Goal: Find specific page/section: Find specific page/section

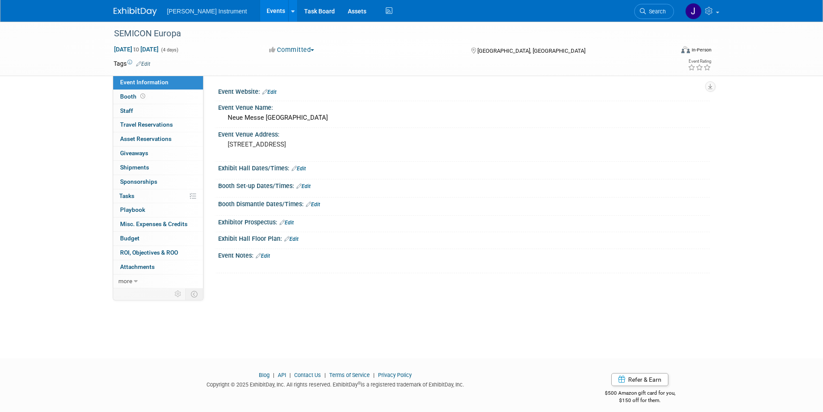
click at [260, 10] on link "Events" at bounding box center [276, 11] width 32 height 22
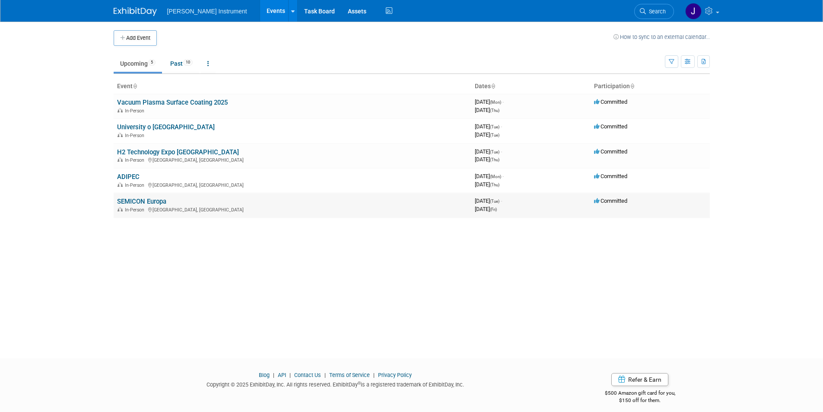
click at [130, 202] on link "SEMICON Europa" at bounding box center [141, 202] width 49 height 8
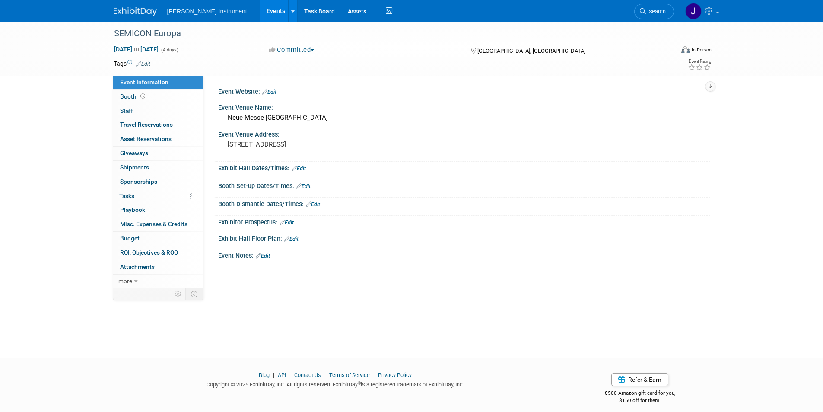
click at [260, 7] on link "Events" at bounding box center [276, 11] width 32 height 22
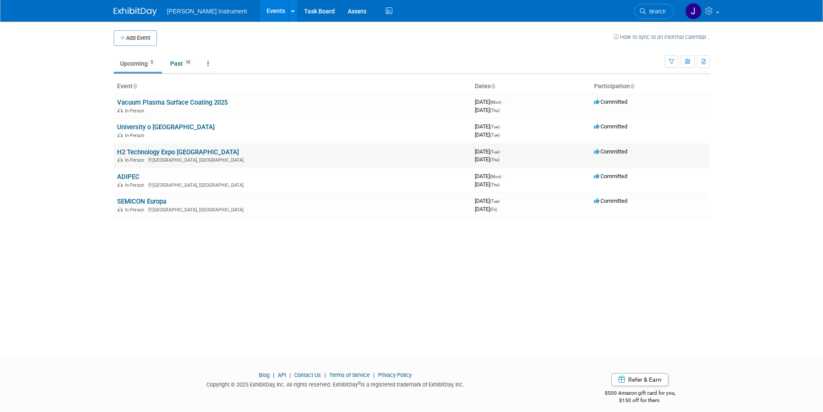
click at [137, 153] on link "H2 Technology Expo [GEOGRAPHIC_DATA]" at bounding box center [178, 152] width 122 height 8
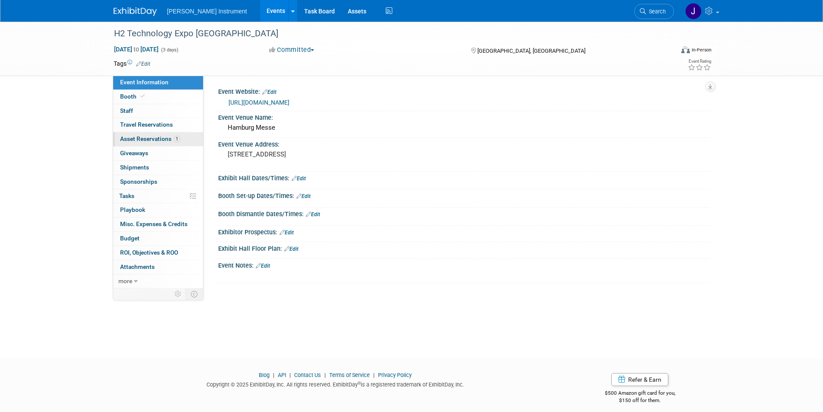
click at [159, 137] on span "Asset Reservations 1" at bounding box center [150, 138] width 60 height 7
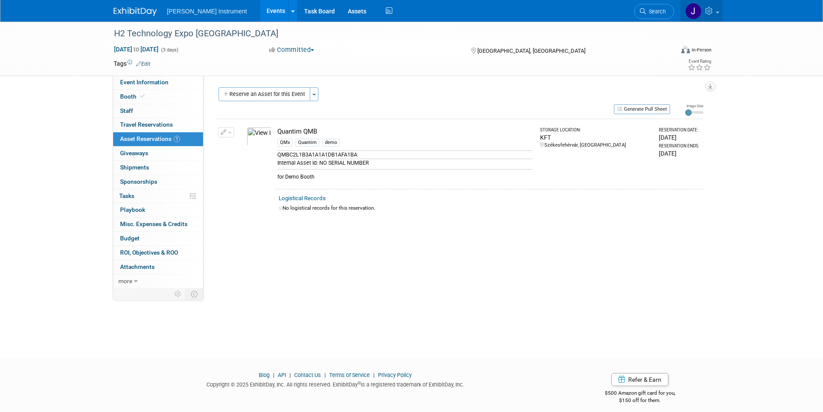
click at [720, 8] on link at bounding box center [702, 11] width 42 height 22
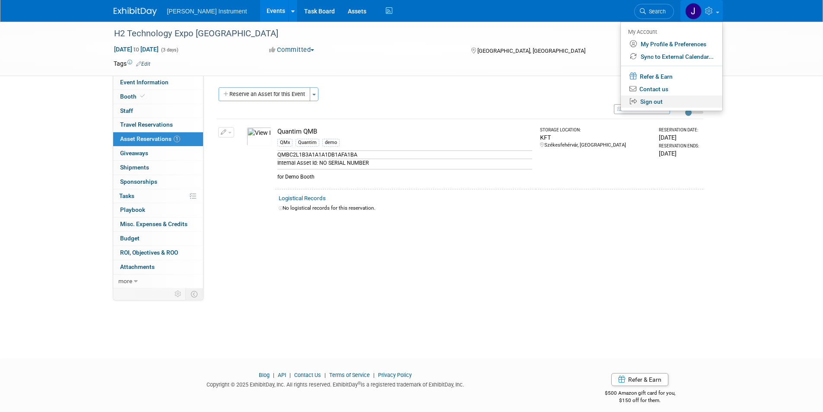
click at [682, 102] on link "Sign out" at bounding box center [672, 102] width 102 height 13
